Goal: Obtain resource: Download file/media

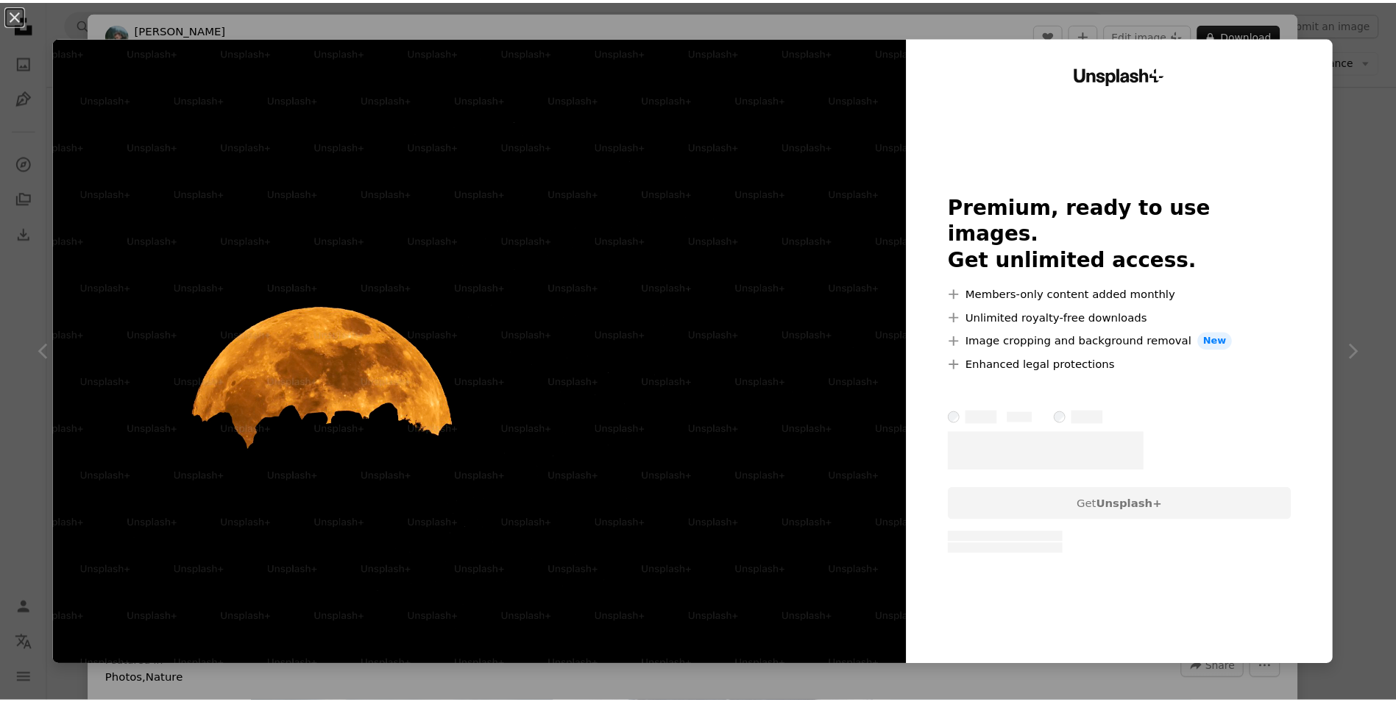
scroll to position [0, 221]
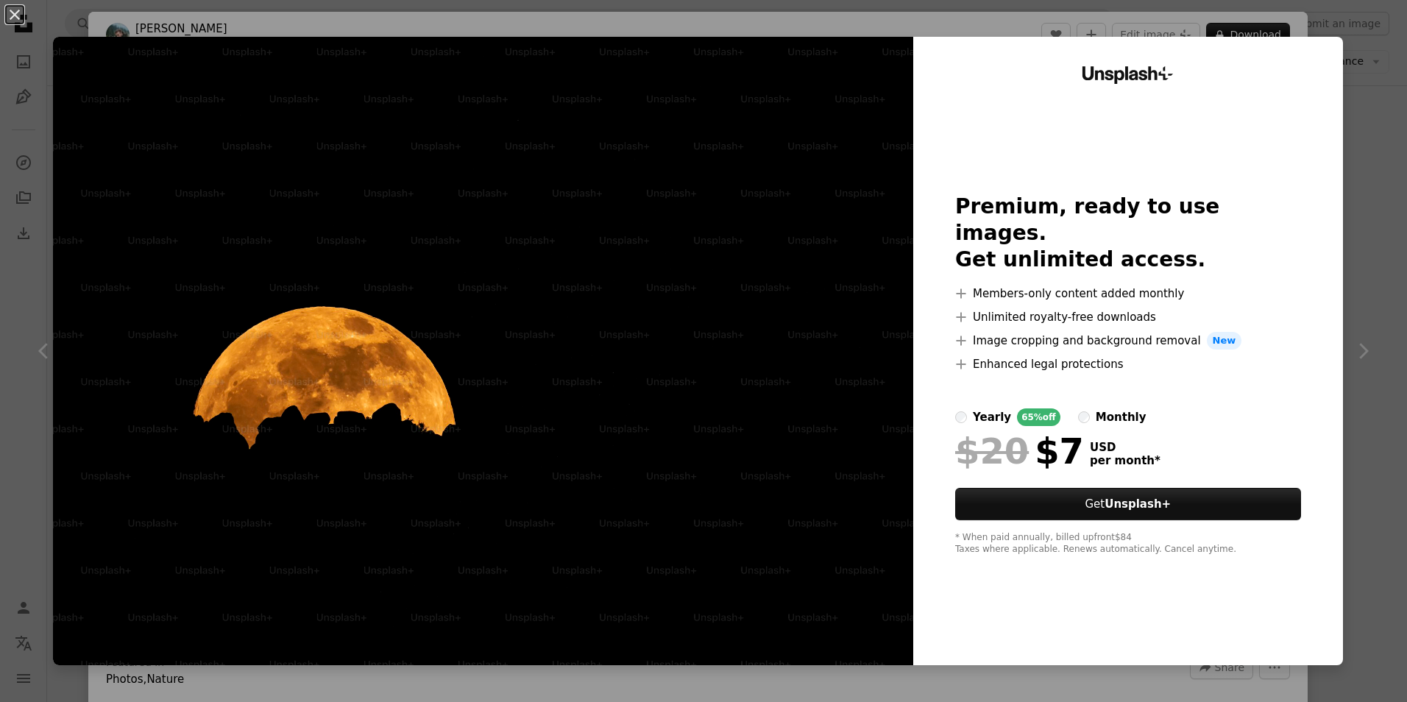
click at [1362, 52] on div "An X shape Unsplash+ Premium, ready to use images. Get unlimited access. A plus…" at bounding box center [703, 351] width 1407 height 702
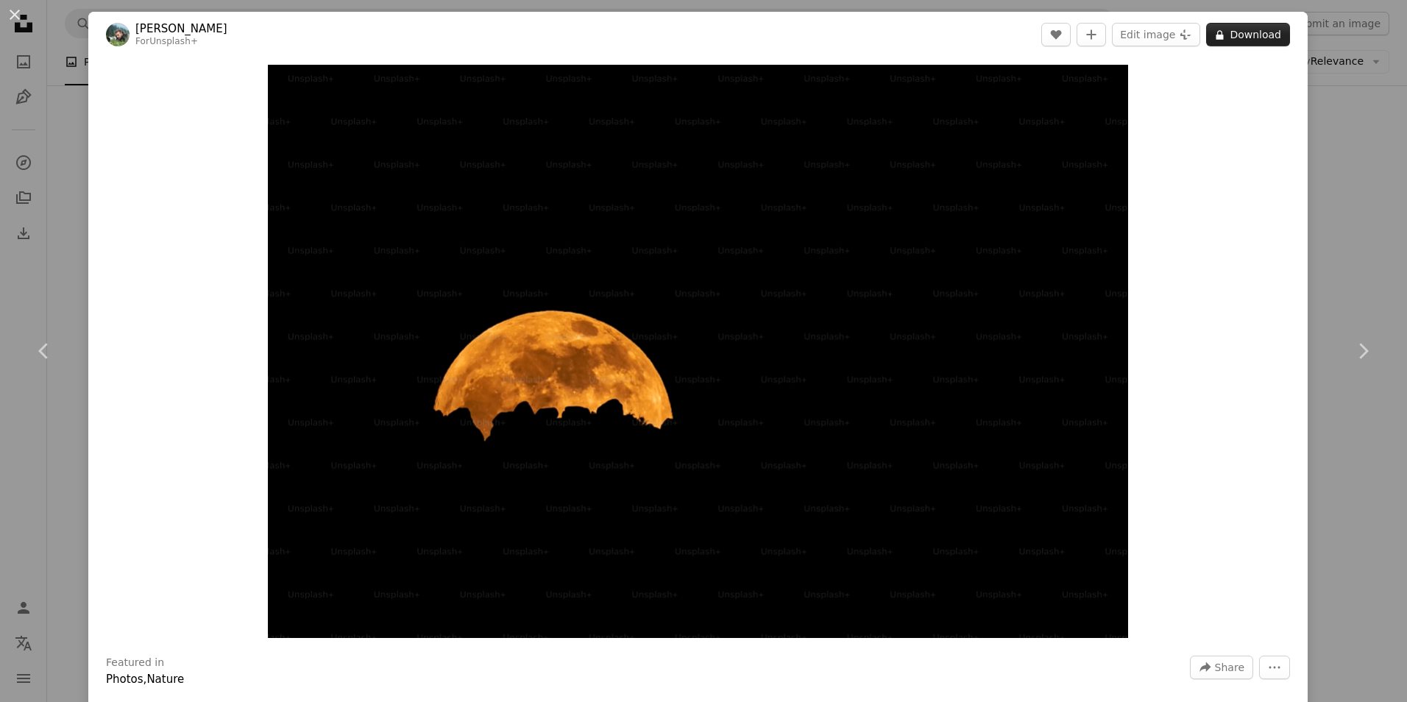
click at [1239, 41] on button "A lock Download" at bounding box center [1248, 35] width 84 height 24
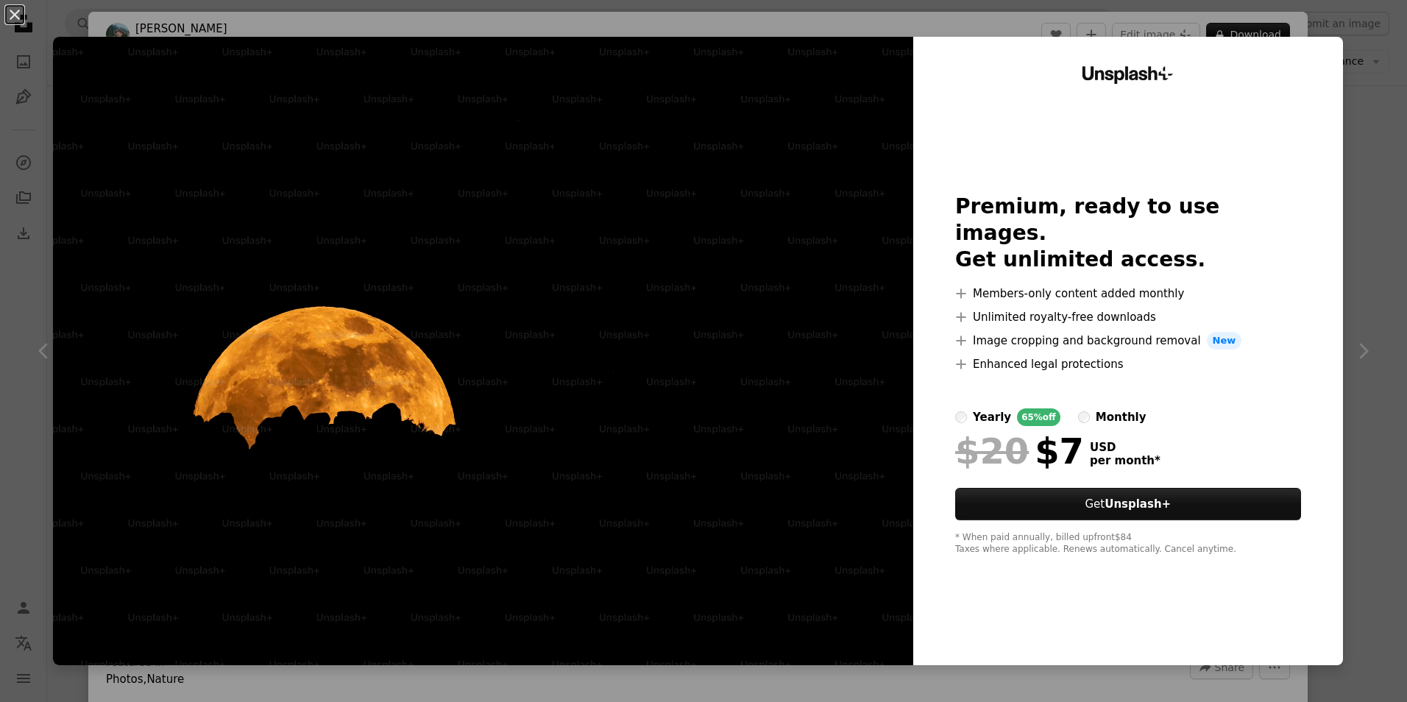
click at [1352, 118] on div "An X shape Unsplash+ Premium, ready to use images. Get unlimited access. A plus…" at bounding box center [703, 351] width 1407 height 702
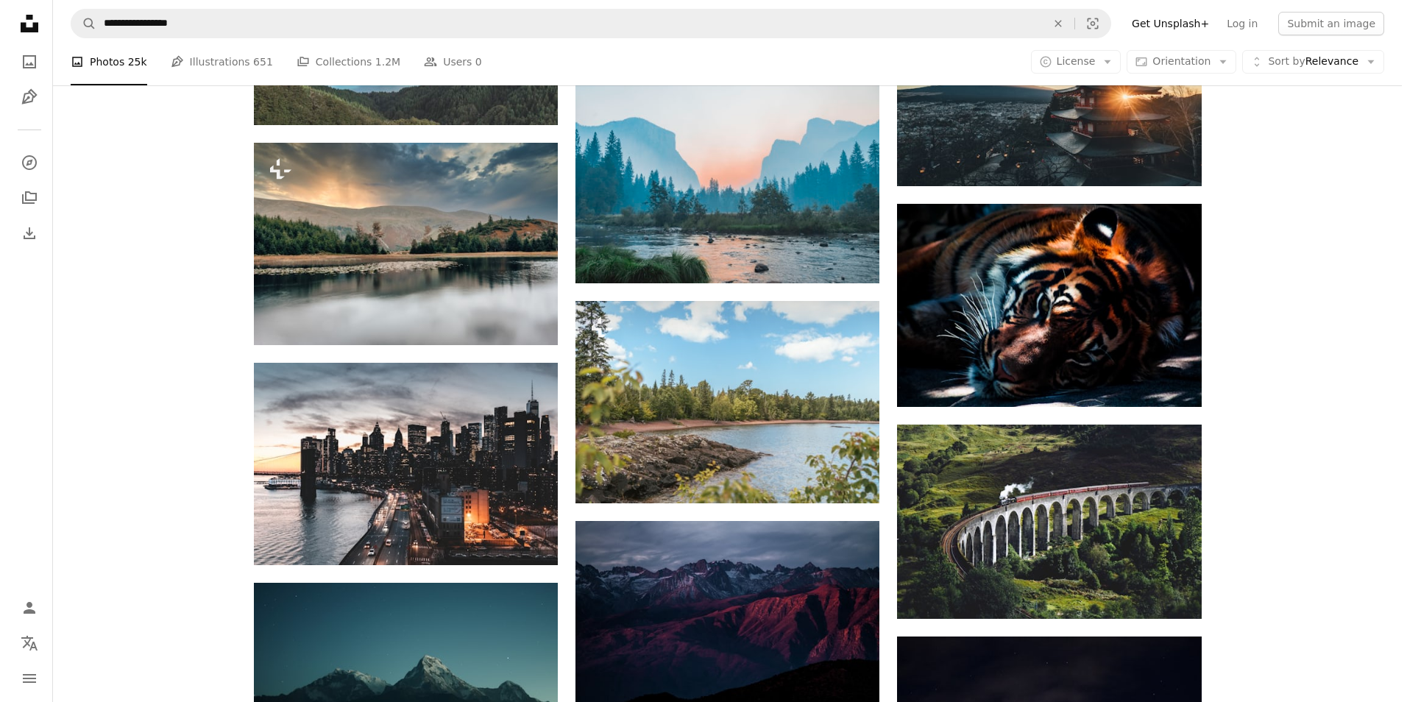
scroll to position [5611, 0]
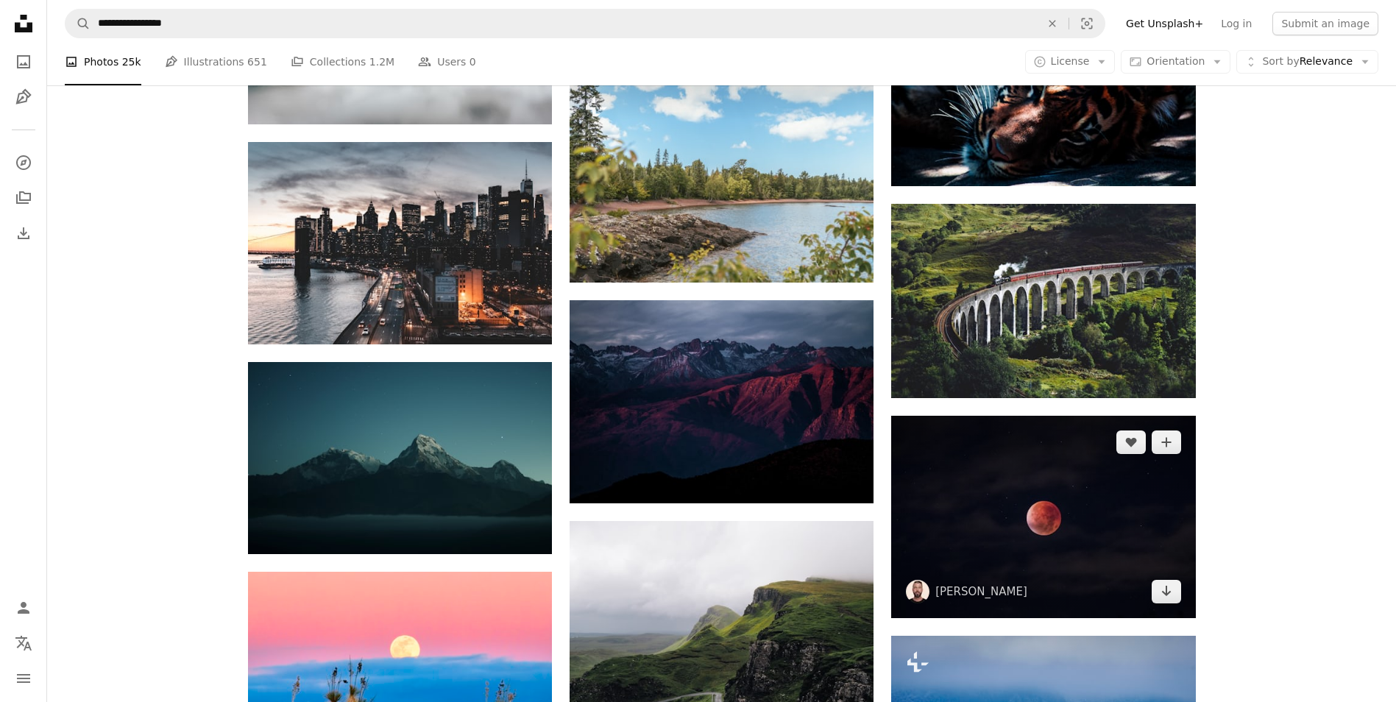
click at [1091, 518] on img at bounding box center [1043, 517] width 304 height 202
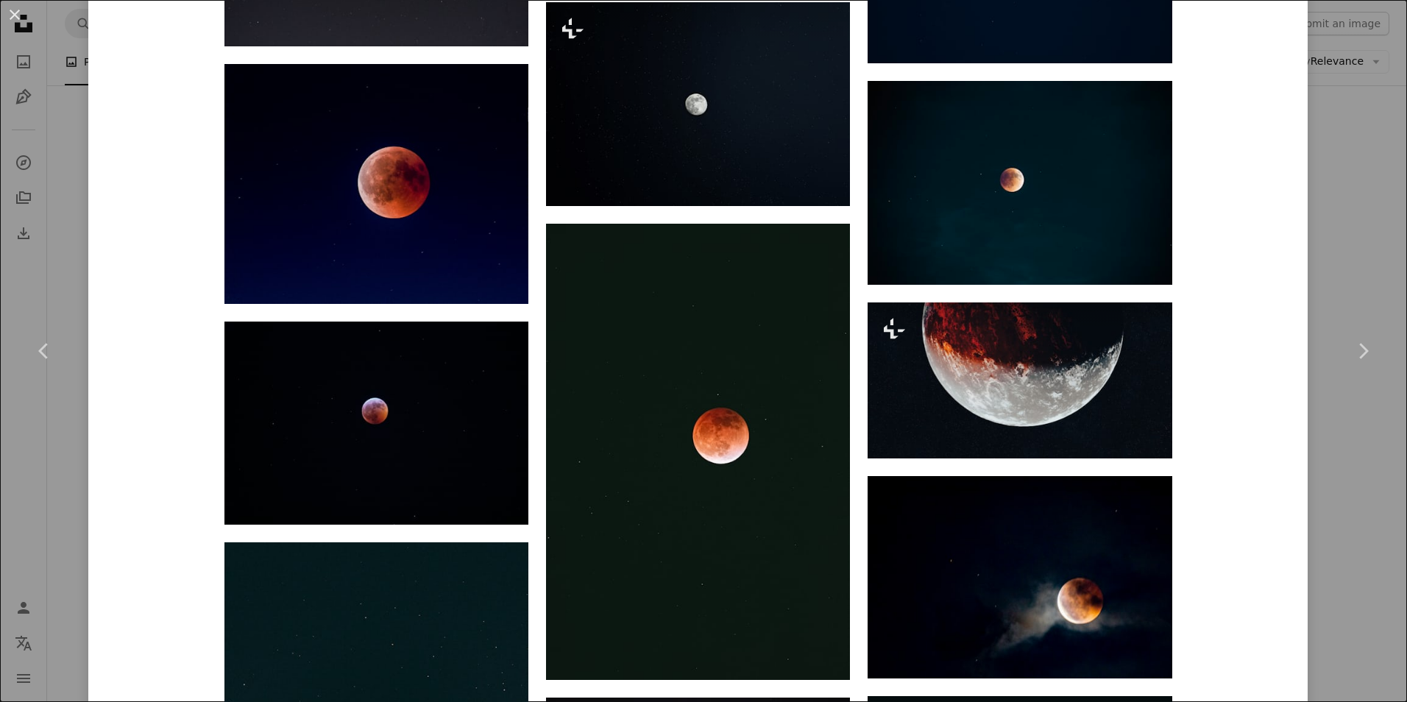
scroll to position [2722, 0]
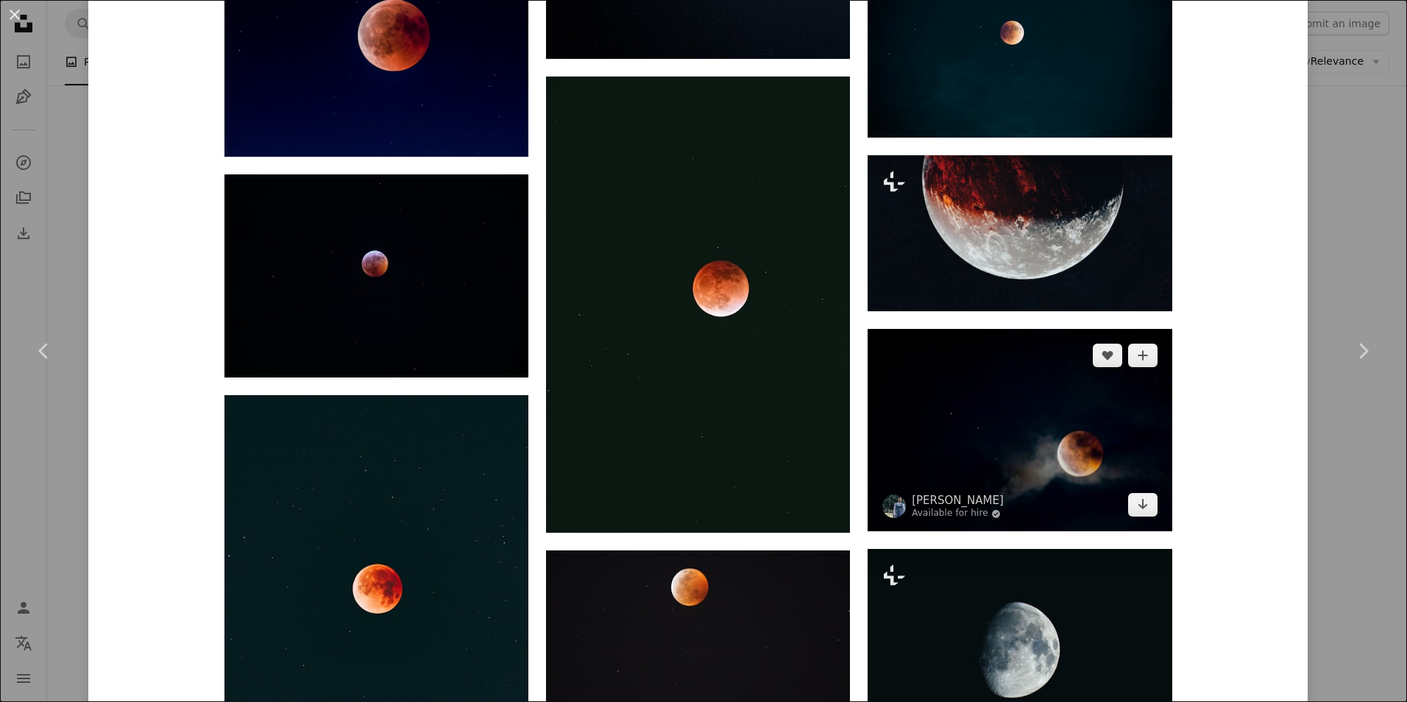
click at [1086, 423] on img at bounding box center [1019, 430] width 304 height 202
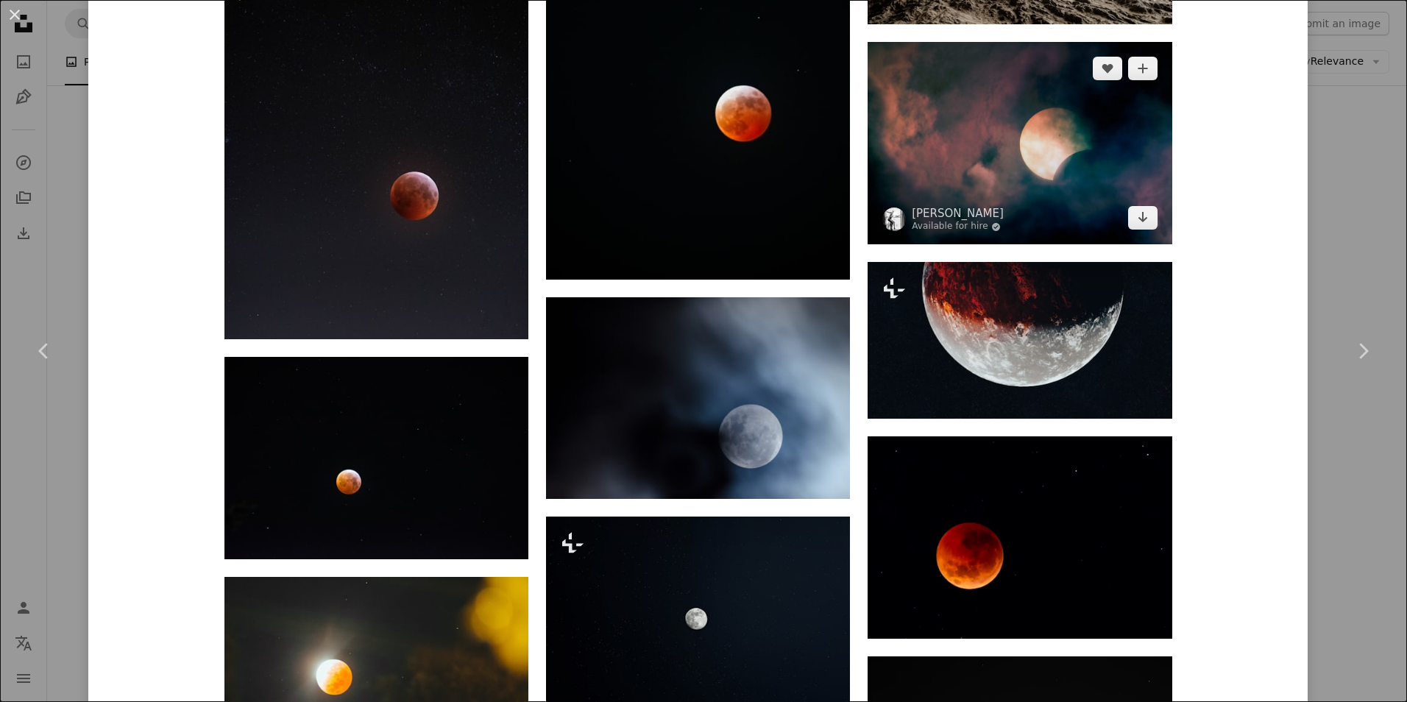
scroll to position [3164, 0]
